Goal: Task Accomplishment & Management: Manage account settings

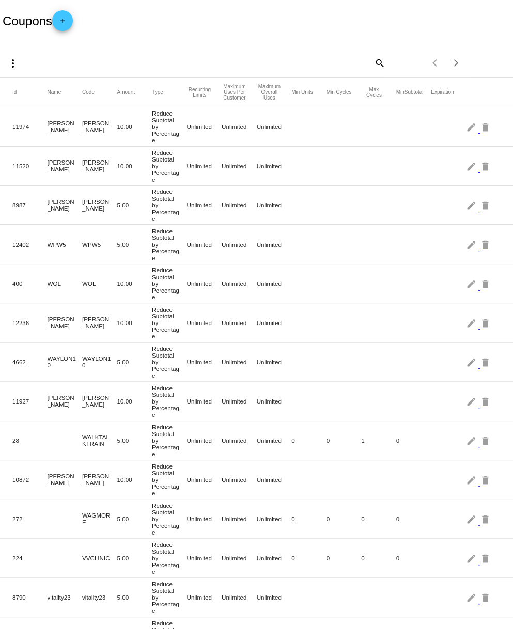
click at [379, 63] on mat-icon "search" at bounding box center [379, 63] width 12 height 16
click at [349, 61] on input "Search" at bounding box center [342, 61] width 85 height 8
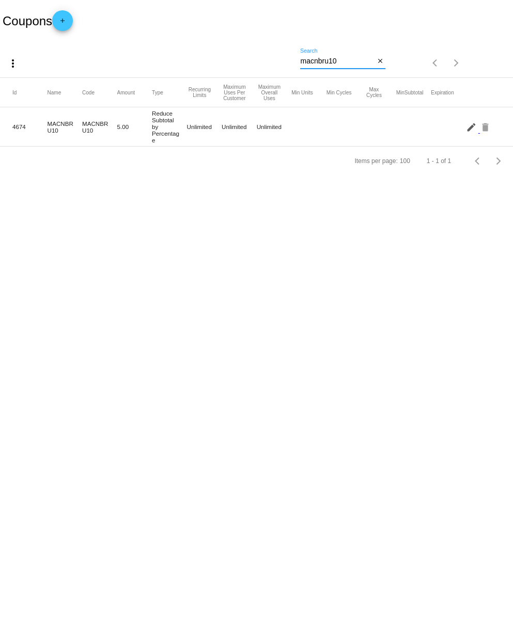
type input "macnbru10"
click at [470, 131] on mat-icon "edit" at bounding box center [472, 127] width 12 height 16
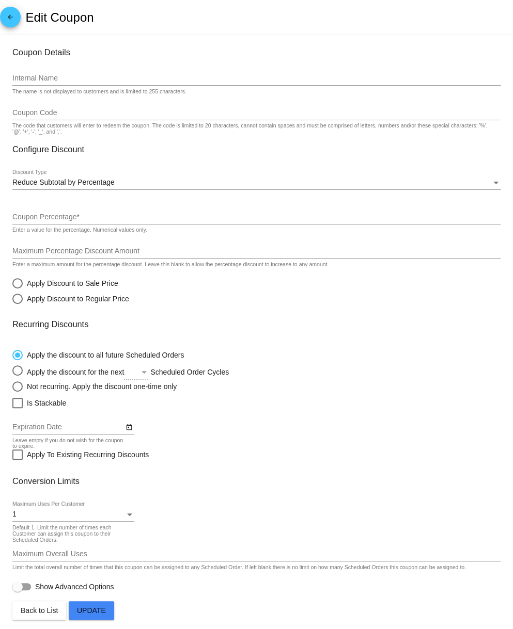
type input "MACNBRU10"
type input "5"
radio input "true"
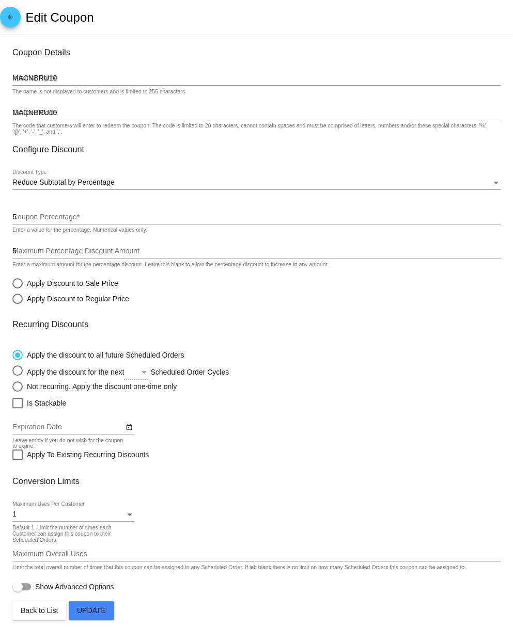
checkbox input "true"
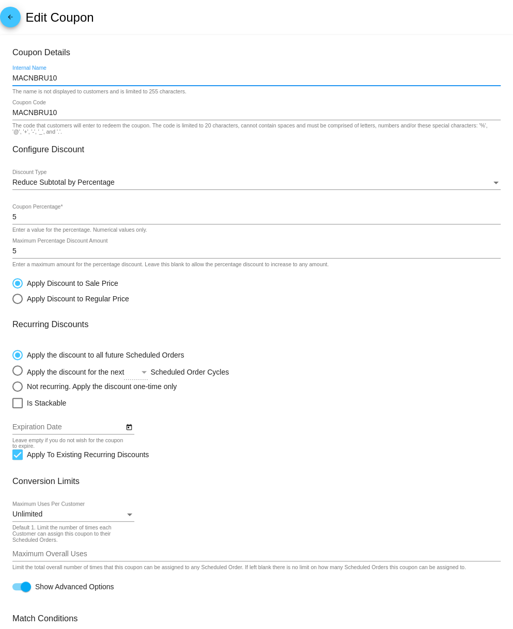
drag, startPoint x: 14, startPoint y: 78, endPoint x: 57, endPoint y: 79, distance: 43.4
click at [57, 78] on input "MACNBRU10" at bounding box center [256, 78] width 488 height 8
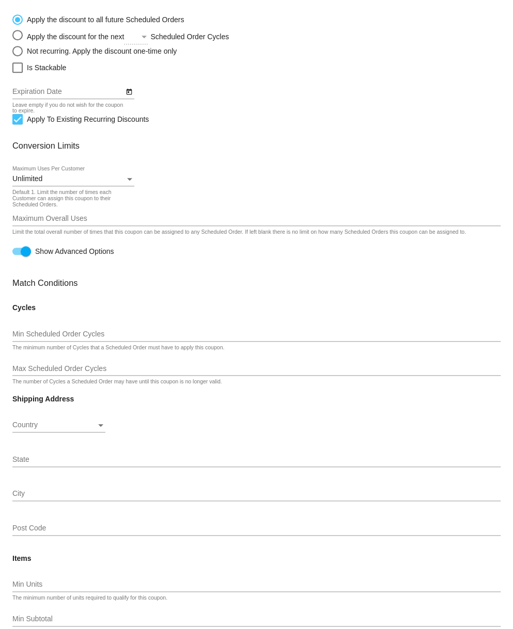
scroll to position [333, 0]
